Goal: Check status: Check status

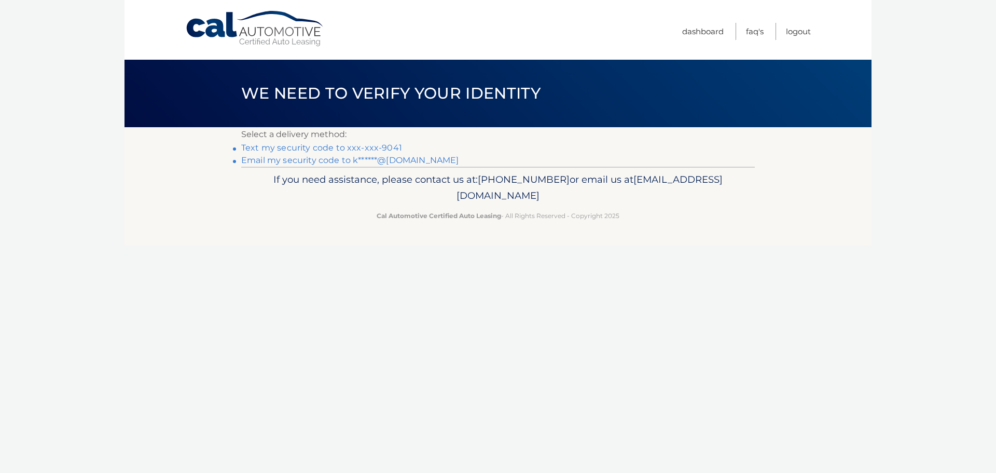
click at [304, 149] on link "Text my security code to xxx-xxx-9041" at bounding box center [321, 148] width 161 height 10
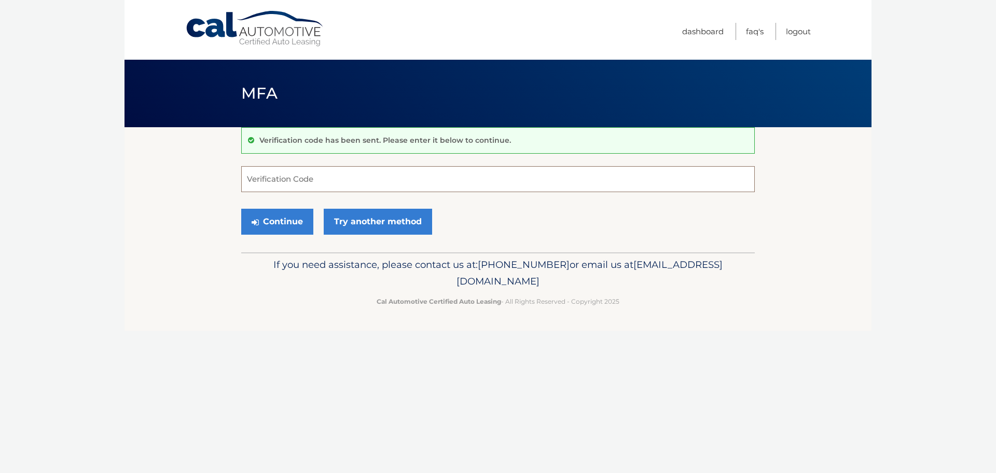
click at [273, 177] on input "Verification Code" at bounding box center [498, 179] width 514 height 26
type input "840701"
click at [293, 223] on button "Continue" at bounding box center [277, 222] width 72 height 26
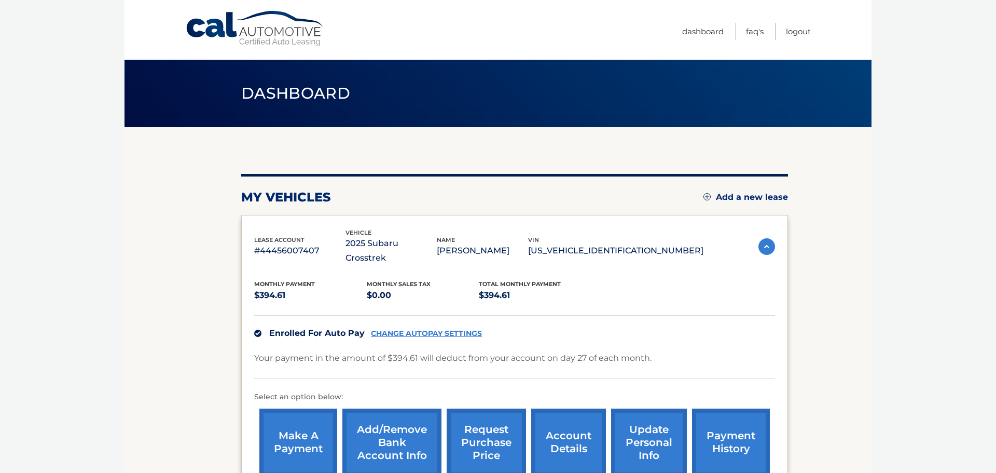
click at [731, 415] on link "payment history" at bounding box center [731, 442] width 78 height 68
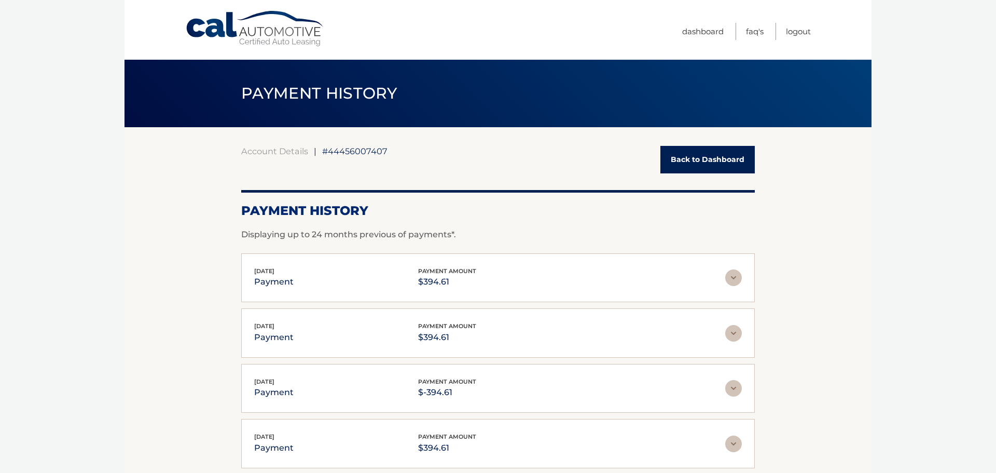
click at [733, 277] on img at bounding box center [733, 277] width 17 height 17
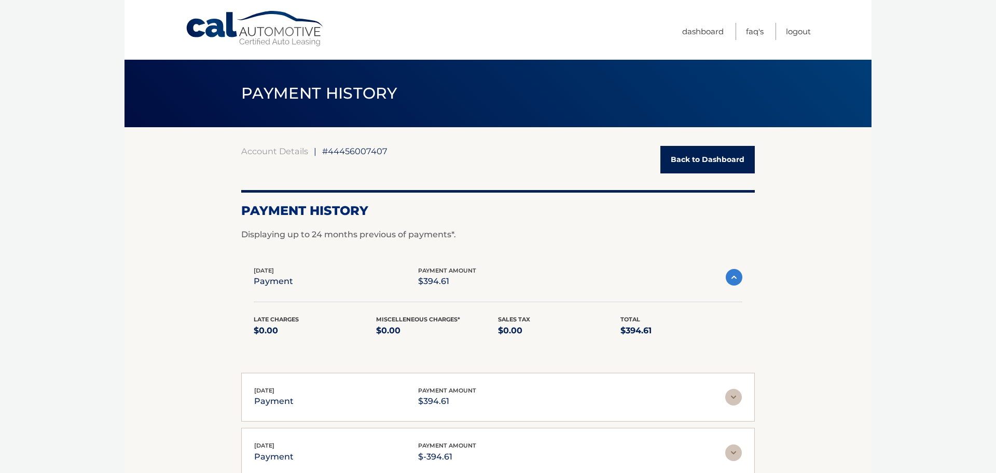
click at [734, 277] on img at bounding box center [734, 277] width 17 height 17
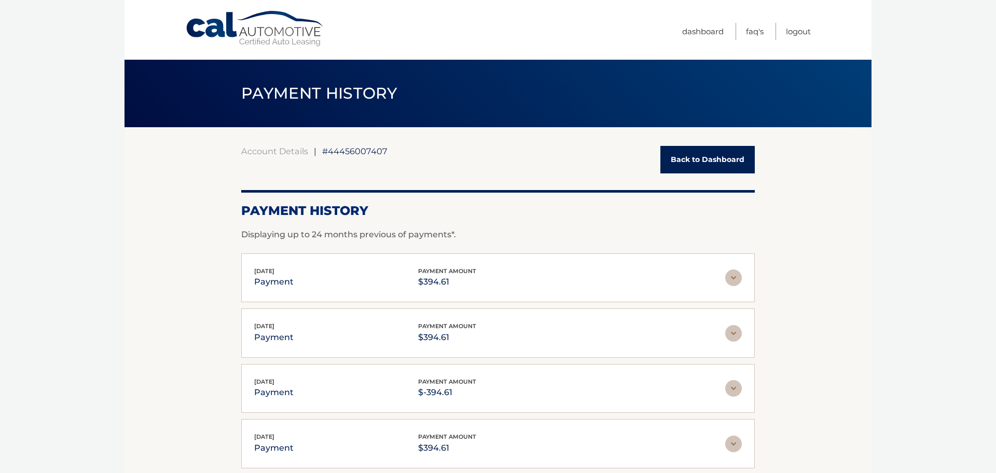
click at [702, 158] on link "Back to Dashboard" at bounding box center [707, 159] width 94 height 27
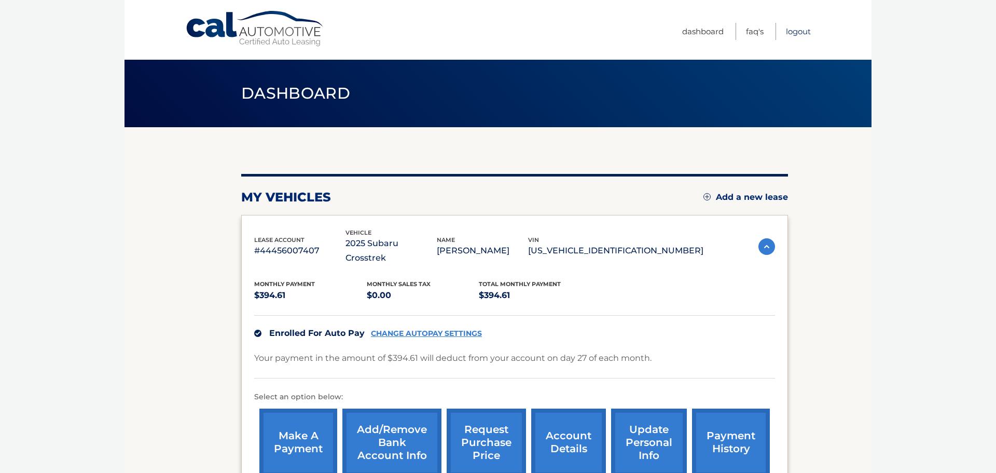
click at [801, 33] on link "Logout" at bounding box center [798, 31] width 25 height 17
